Goal: Task Accomplishment & Management: Complete application form

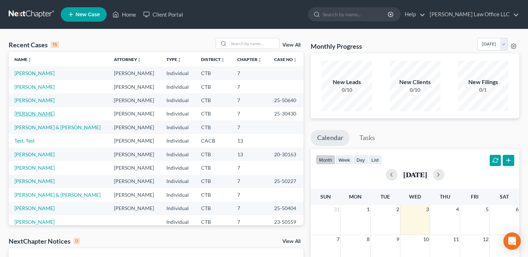
click at [30, 115] on link "[PERSON_NAME]" at bounding box center [34, 114] width 40 height 6
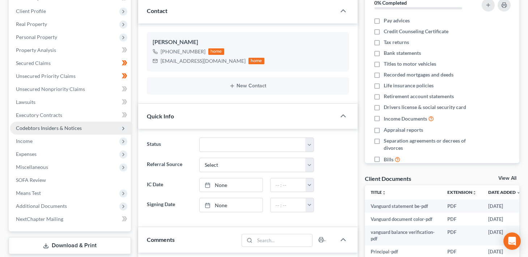
scroll to position [103, 0]
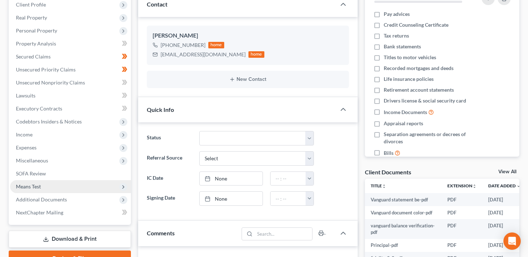
click at [43, 184] on span "Means Test" at bounding box center [70, 186] width 121 height 13
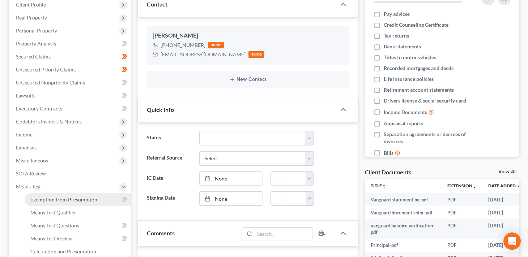
click at [89, 201] on span "Exemption from Presumption" at bounding box center [63, 200] width 67 height 6
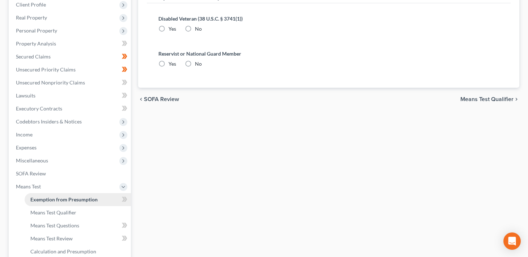
radio input "true"
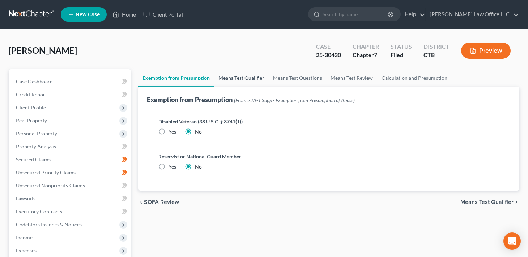
click at [244, 76] on link "Means Test Qualifier" at bounding box center [241, 77] width 55 height 17
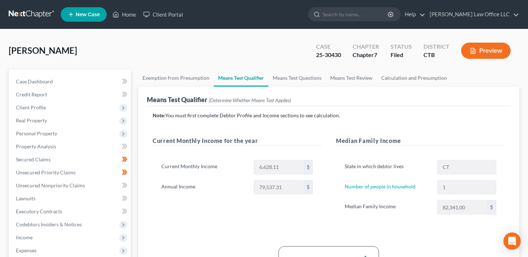
click at [32, 17] on link at bounding box center [32, 14] width 46 height 13
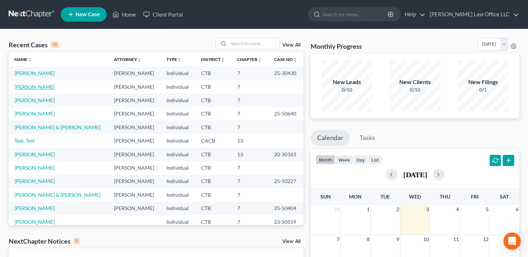
click at [31, 86] on link "[PERSON_NAME]" at bounding box center [34, 87] width 40 height 6
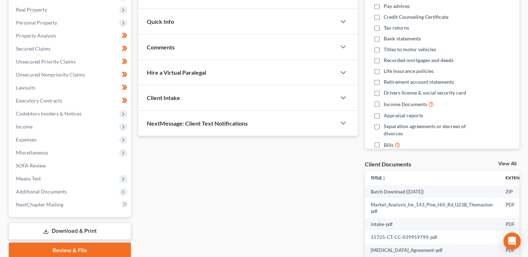
scroll to position [112, 0]
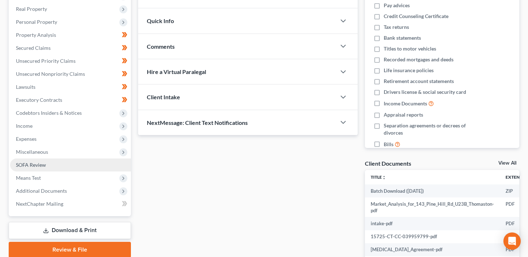
click at [43, 165] on span "SOFA Review" at bounding box center [31, 165] width 30 height 6
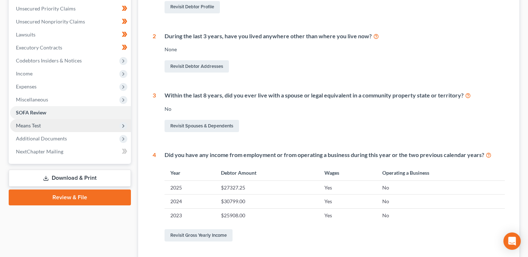
scroll to position [165, 0]
click at [35, 126] on span "Means Test" at bounding box center [28, 125] width 25 height 6
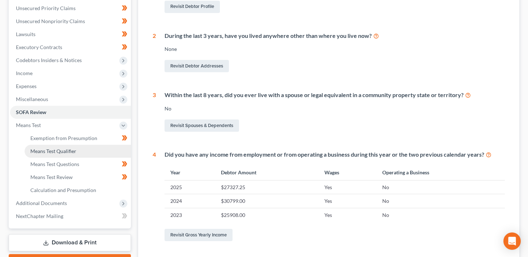
click at [65, 153] on span "Means Test Qualifier" at bounding box center [53, 151] width 46 height 6
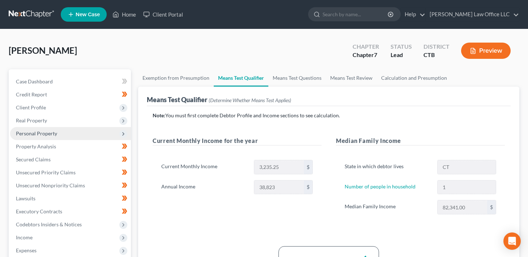
click at [40, 131] on span "Personal Property" at bounding box center [36, 134] width 41 height 6
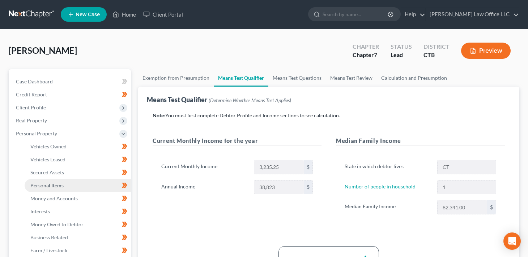
scroll to position [35, 0]
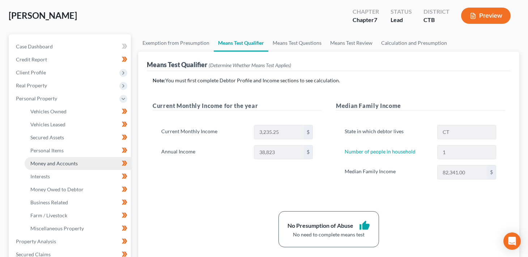
click at [61, 164] on span "Money and Accounts" at bounding box center [53, 164] width 47 height 6
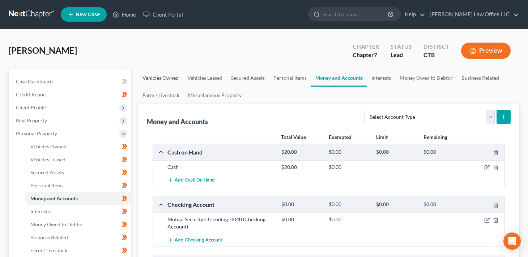
click at [160, 77] on link "Vehicles Owned" at bounding box center [160, 77] width 45 height 17
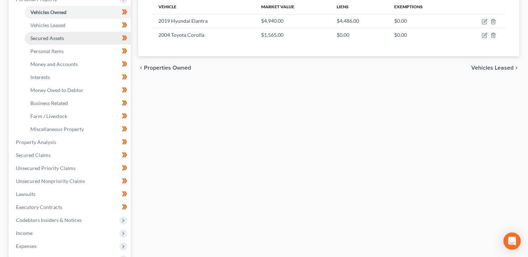
scroll to position [135, 0]
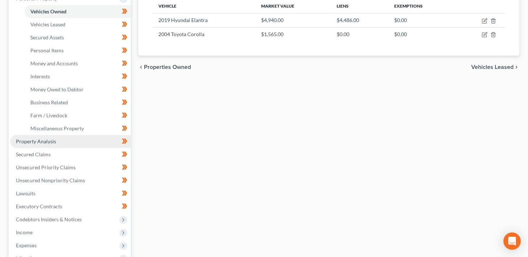
click at [52, 144] on span "Property Analysis" at bounding box center [36, 142] width 40 height 6
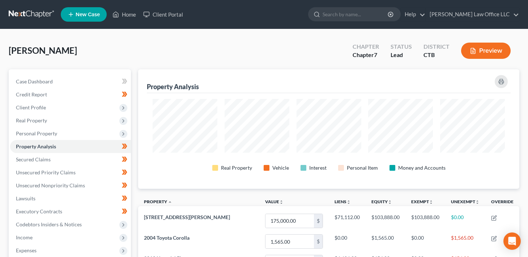
scroll to position [57, 0]
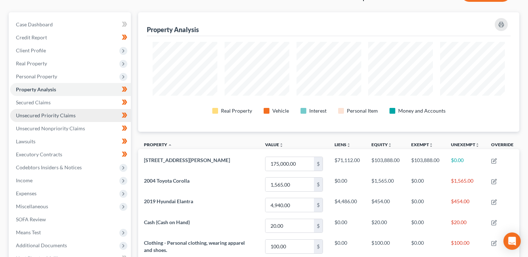
click at [116, 116] on link "Unsecured Priority Claims" at bounding box center [70, 115] width 121 height 13
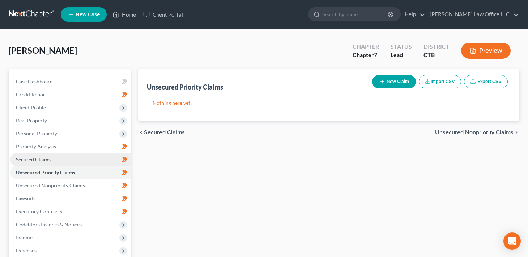
click at [111, 162] on link "Secured Claims" at bounding box center [70, 159] width 121 height 13
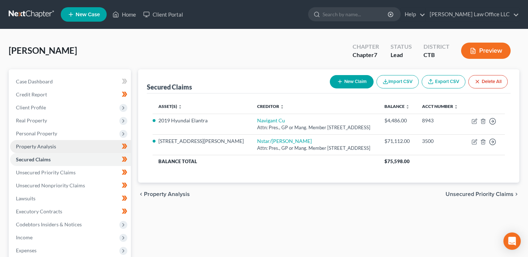
click at [117, 144] on link "Property Analysis" at bounding box center [70, 146] width 121 height 13
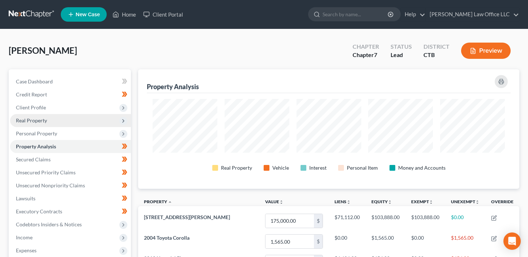
scroll to position [120, 381]
click at [119, 116] on span "Real Property" at bounding box center [70, 120] width 121 height 13
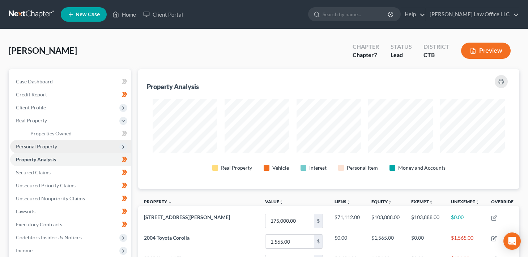
click at [118, 146] on span "Personal Property" at bounding box center [70, 146] width 121 height 13
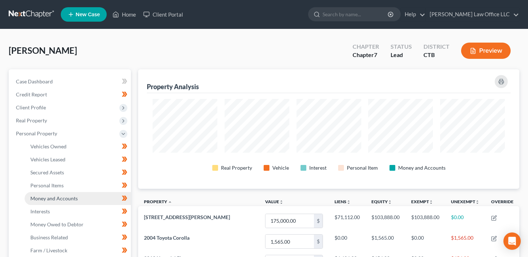
click at [70, 198] on span "Money and Accounts" at bounding box center [53, 199] width 47 height 6
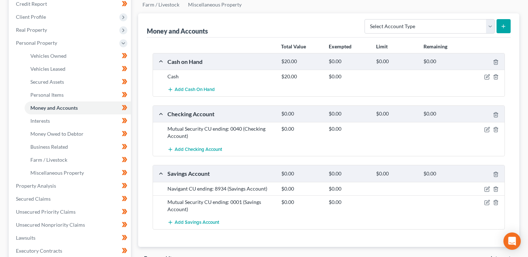
scroll to position [91, 0]
click at [244, 127] on div "Mutual Security CU ending: 0040 (Checking Account)" at bounding box center [221, 132] width 114 height 14
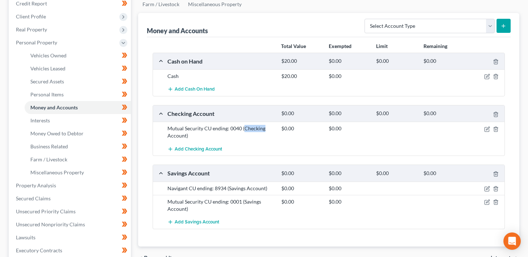
click at [244, 127] on div "Mutual Security CU ending: 0040 (Checking Account)" at bounding box center [221, 132] width 114 height 14
